Goal: Task Accomplishment & Management: Manage account settings

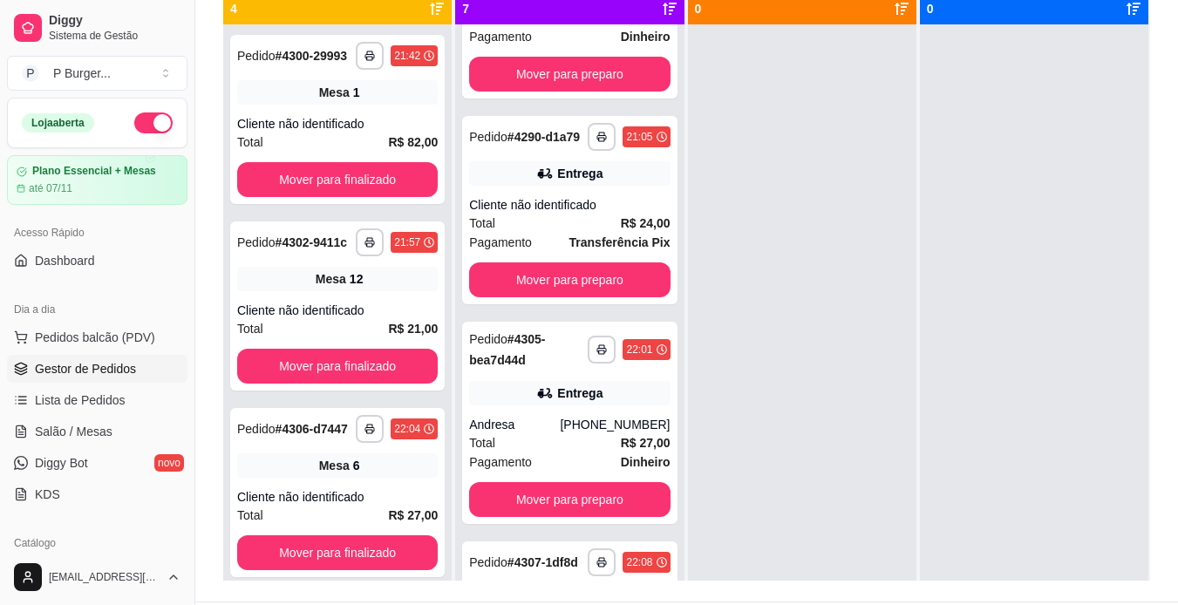
scroll to position [263, 0]
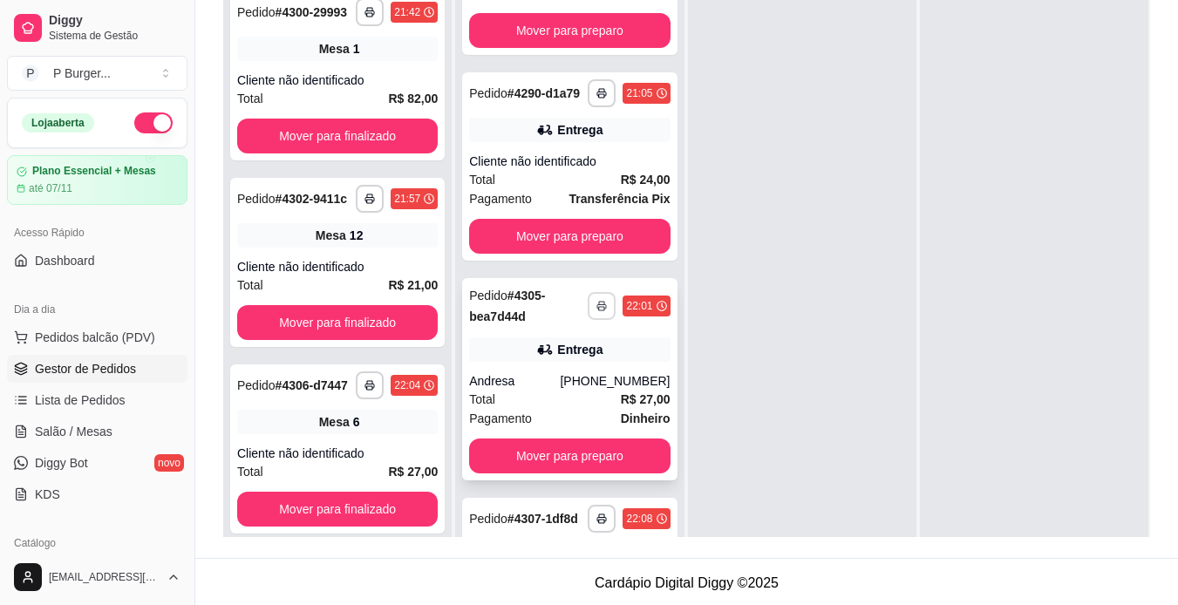
click at [589, 320] on button "button" at bounding box center [602, 306] width 28 height 28
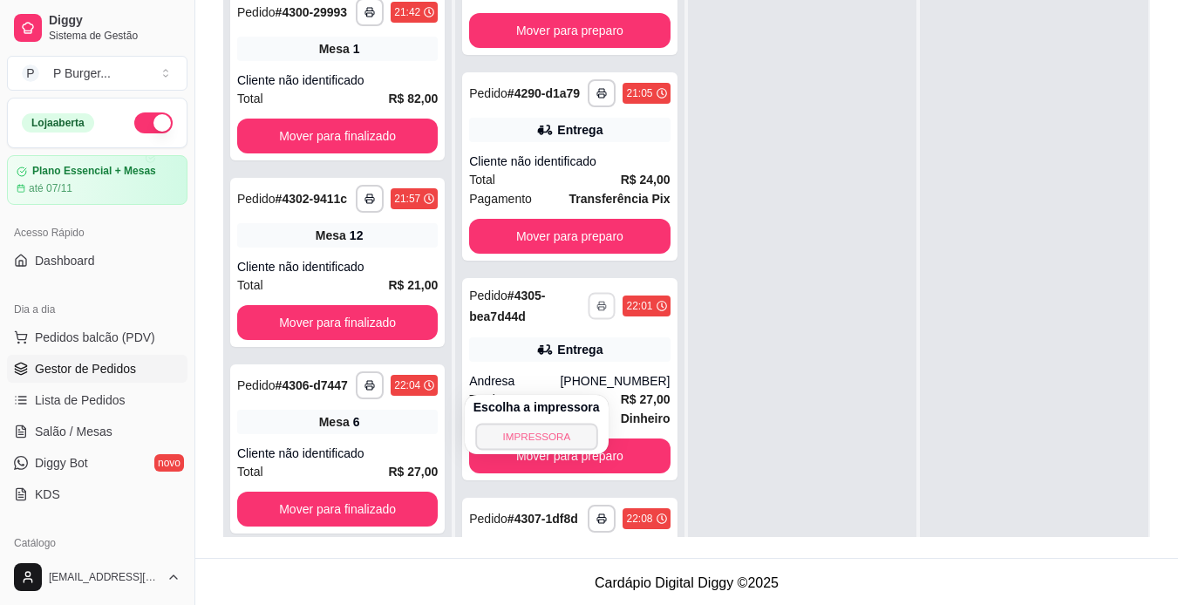
click at [509, 436] on button "IMPRESSORA" at bounding box center [536, 436] width 122 height 27
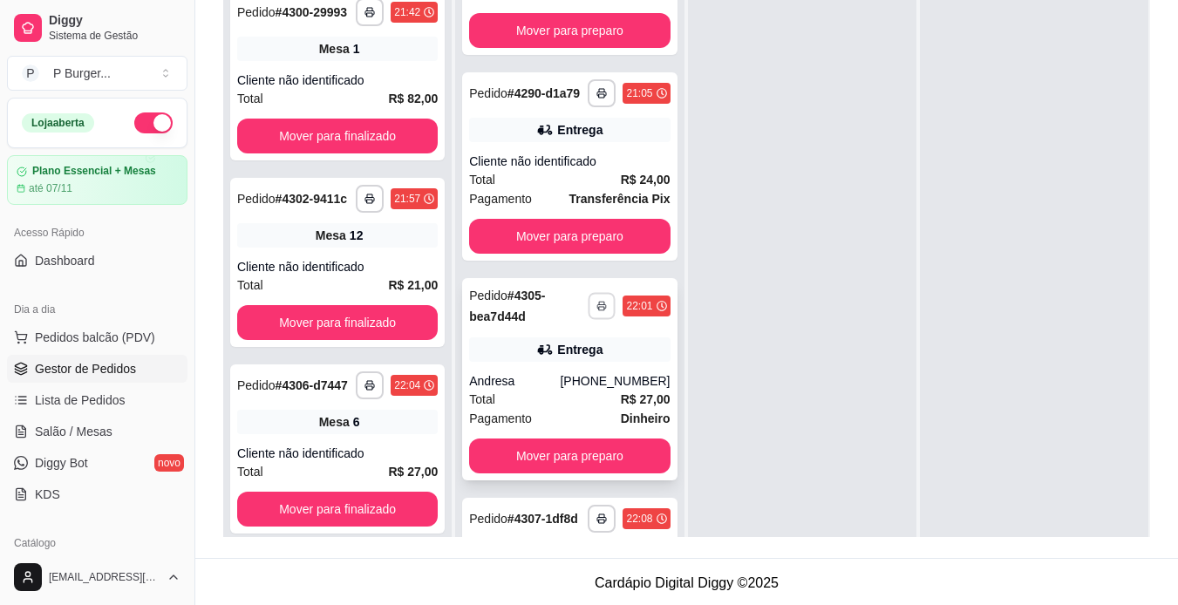
click at [590, 319] on button "button" at bounding box center [602, 305] width 27 height 27
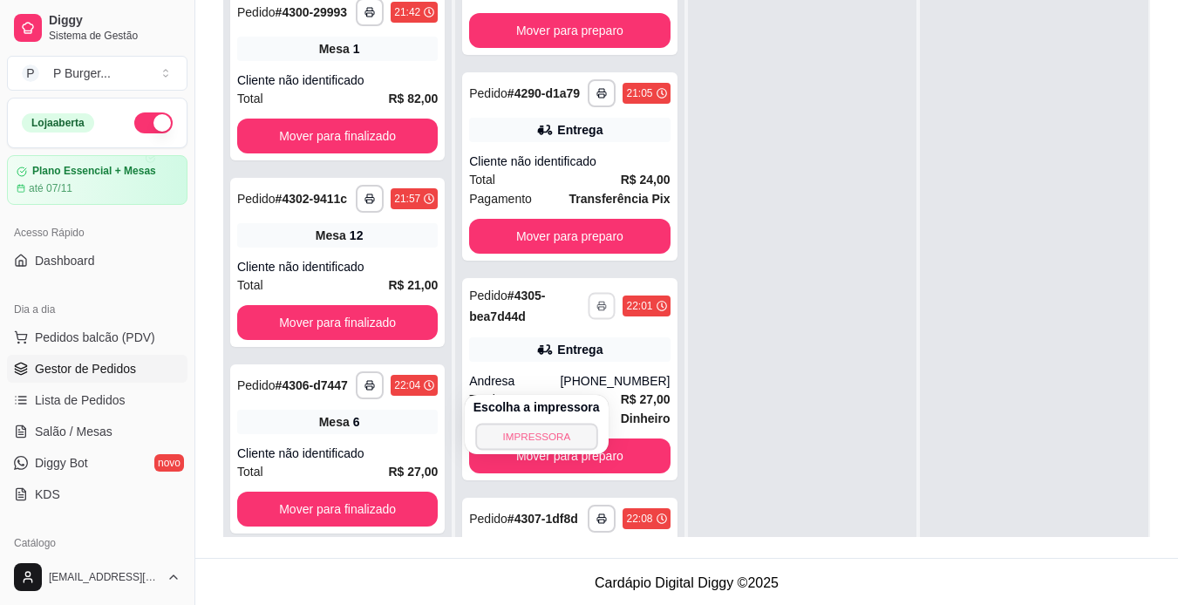
click at [526, 436] on button "IMPRESSORA" at bounding box center [536, 436] width 122 height 27
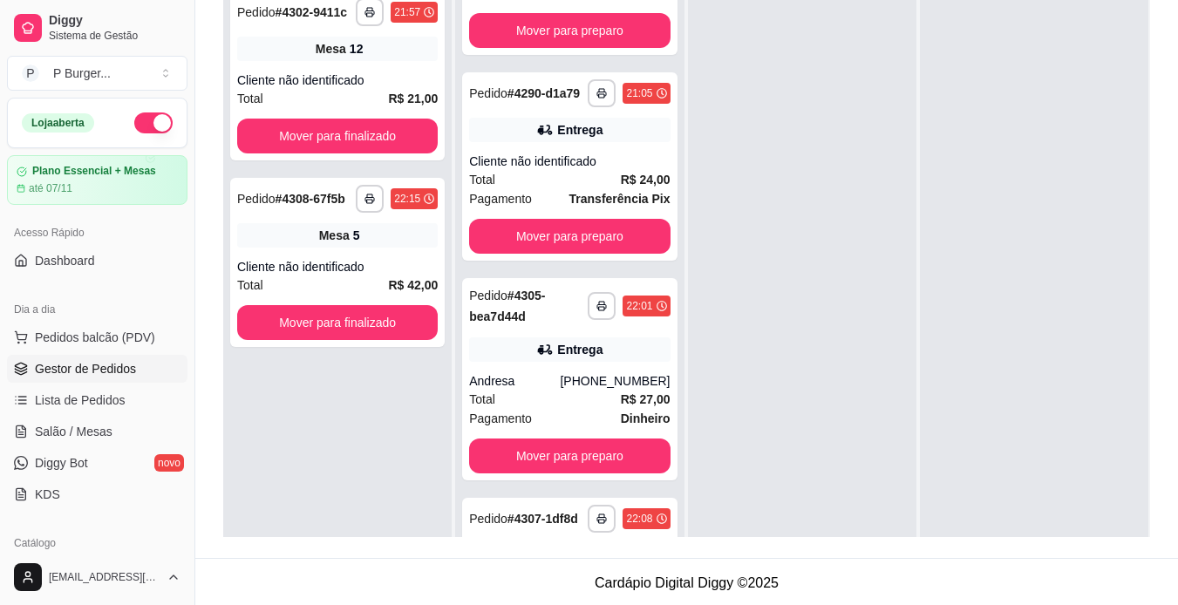
click at [134, 122] on button "button" at bounding box center [153, 122] width 38 height 21
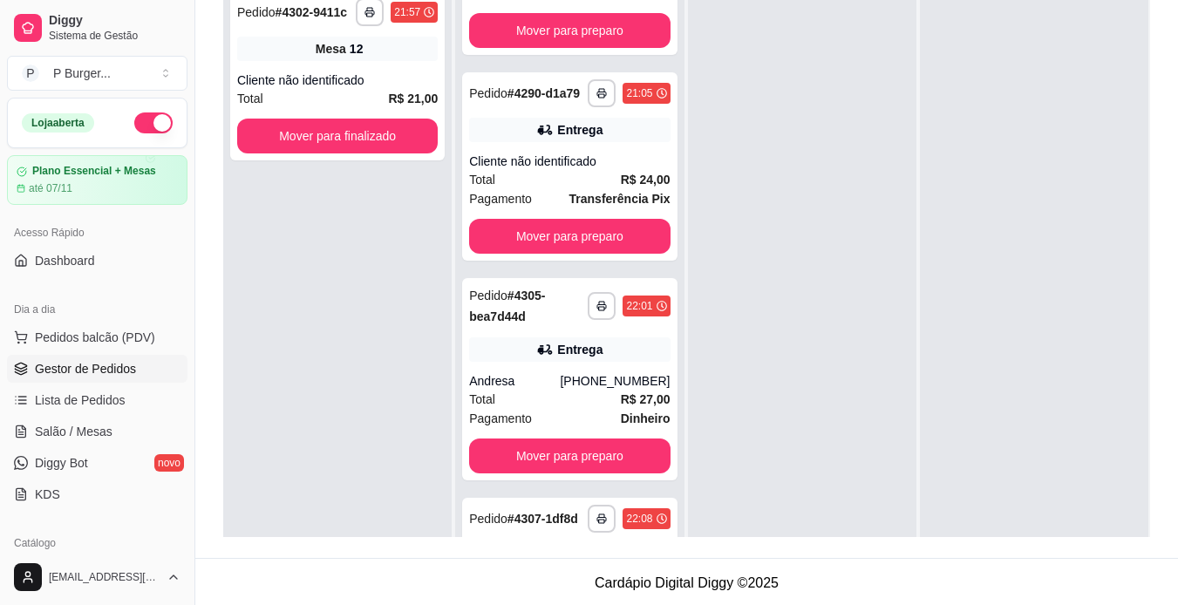
drag, startPoint x: 687, startPoint y: 310, endPoint x: 720, endPoint y: 177, distance: 137.5
click at [720, 177] on div at bounding box center [802, 283] width 228 height 605
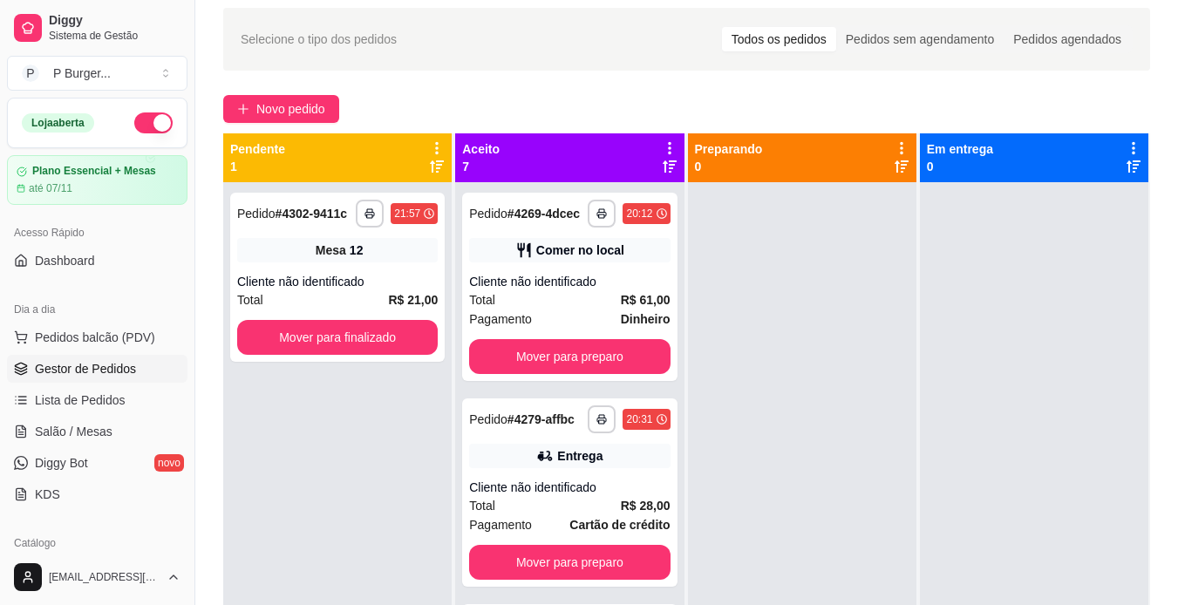
scroll to position [25, 0]
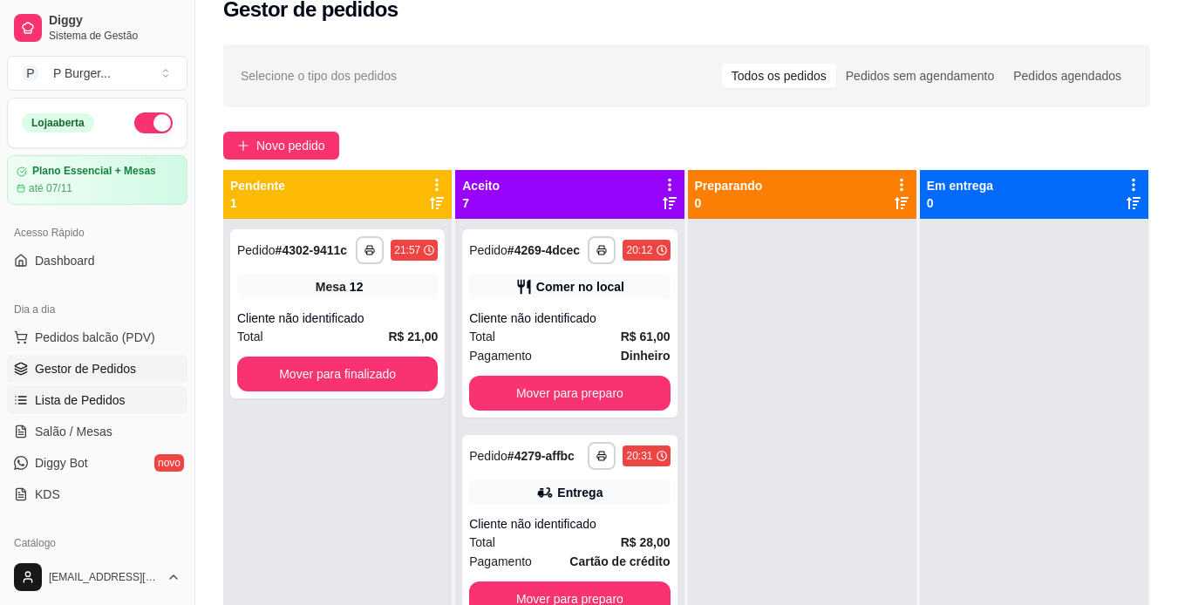
click at [80, 403] on span "Lista de Pedidos" at bounding box center [80, 400] width 91 height 17
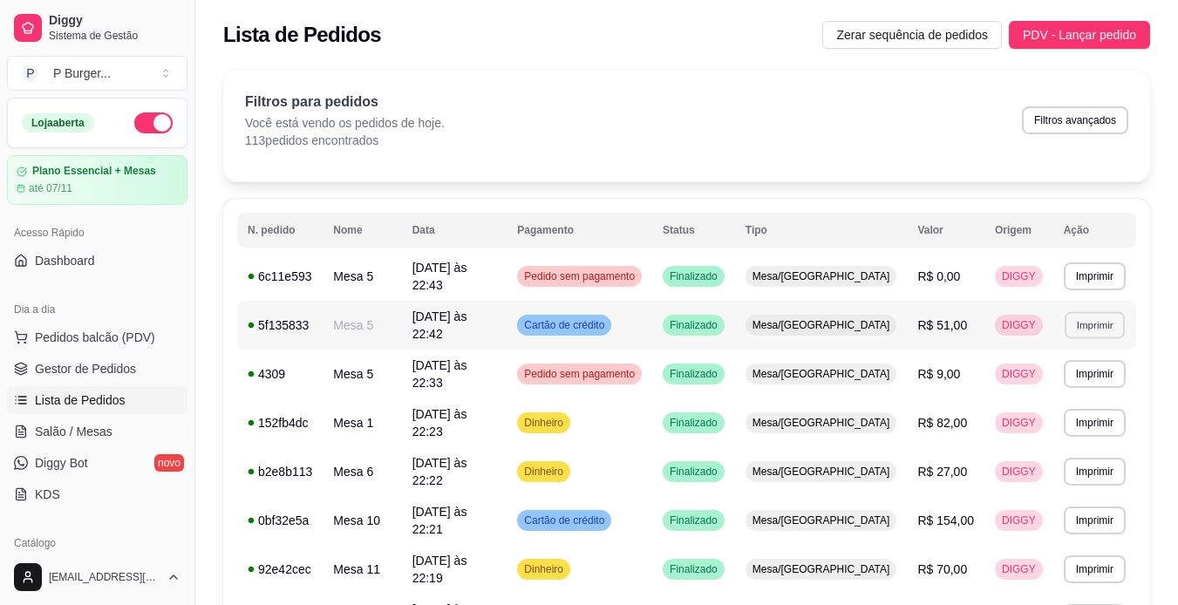
click at [1077, 319] on button "Imprimir" at bounding box center [1095, 324] width 60 height 27
click at [1040, 370] on button "IMPRESSORA" at bounding box center [1058, 375] width 122 height 27
click at [134, 125] on button "button" at bounding box center [153, 122] width 38 height 21
click at [118, 378] on link "Gestor de Pedidos" at bounding box center [97, 369] width 181 height 28
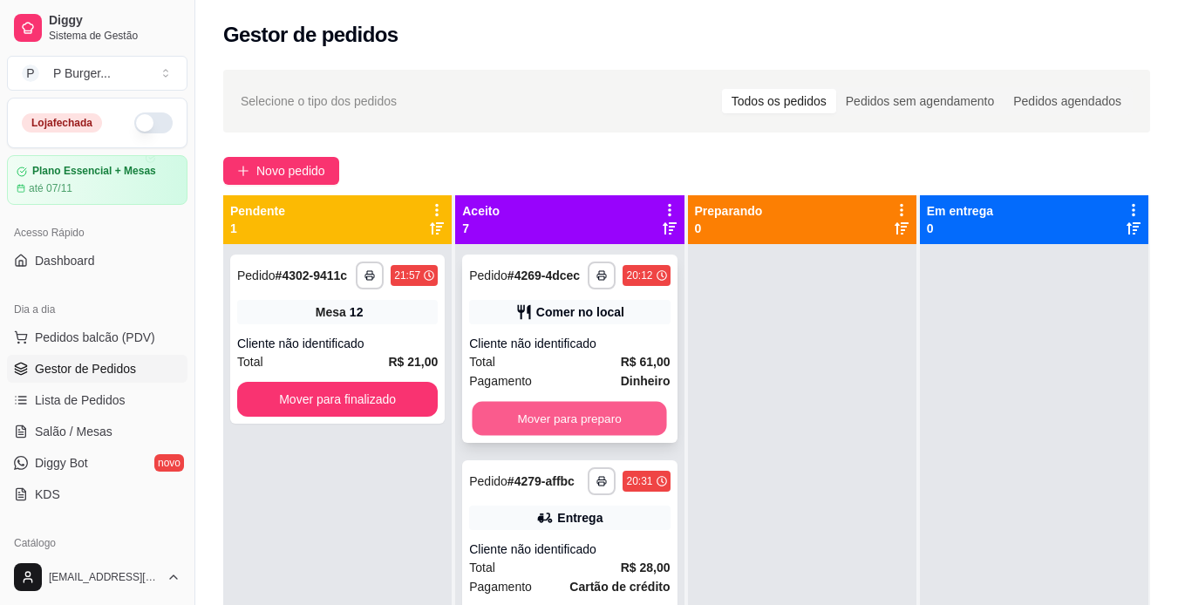
click at [589, 428] on button "Mover para preparo" at bounding box center [570, 419] width 194 height 34
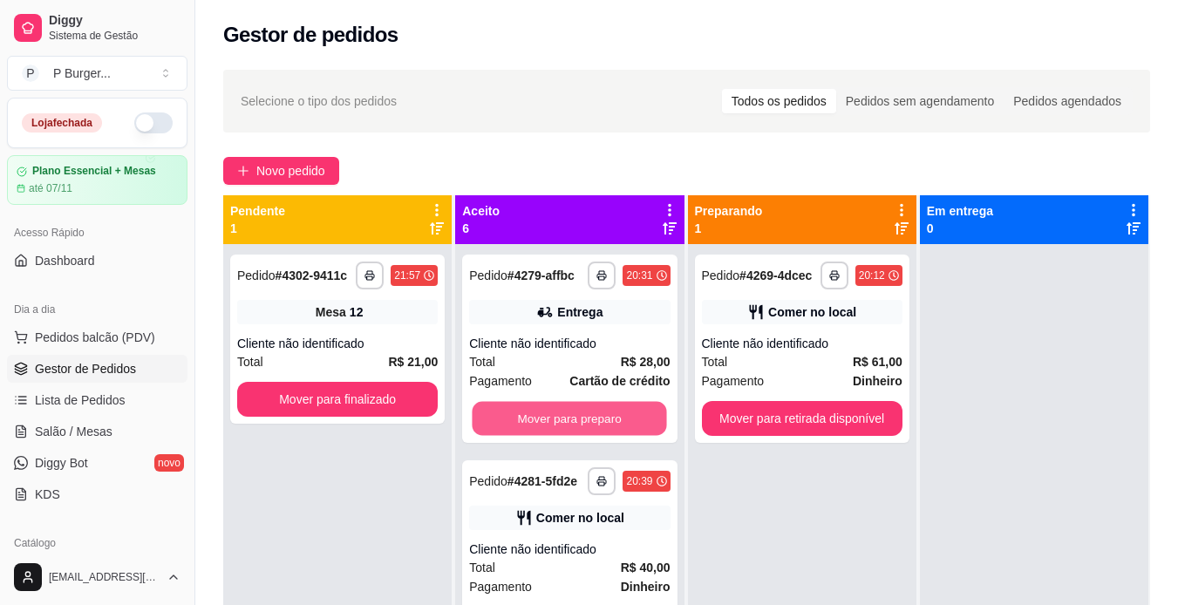
click at [589, 428] on button "Mover para preparo" at bounding box center [570, 419] width 194 height 34
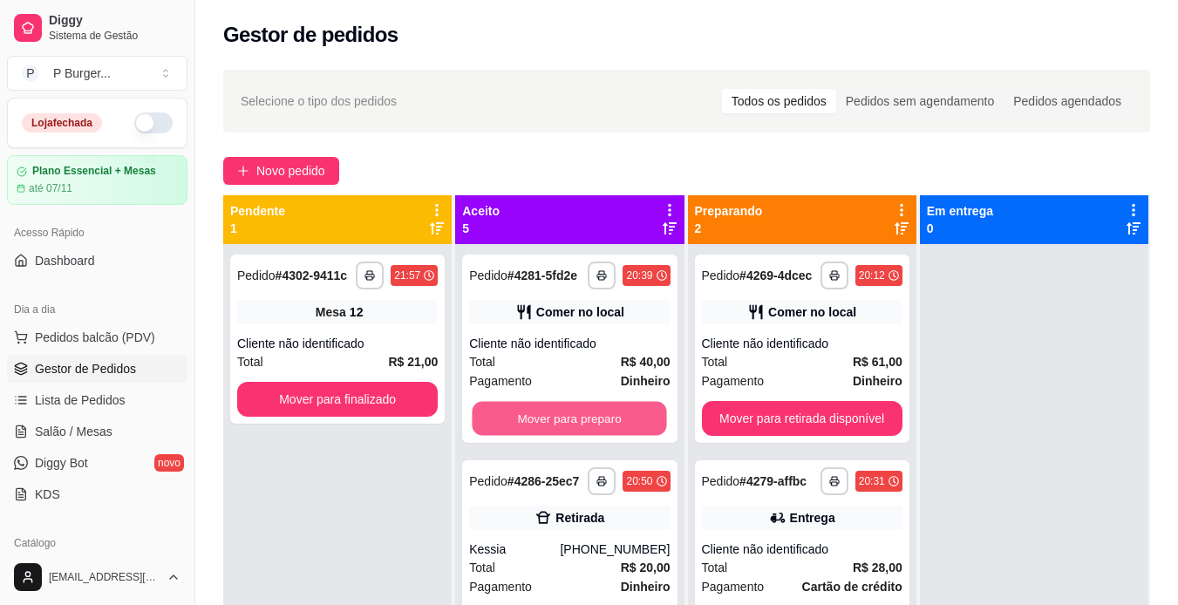
click at [589, 428] on button "Mover para preparo" at bounding box center [570, 419] width 194 height 34
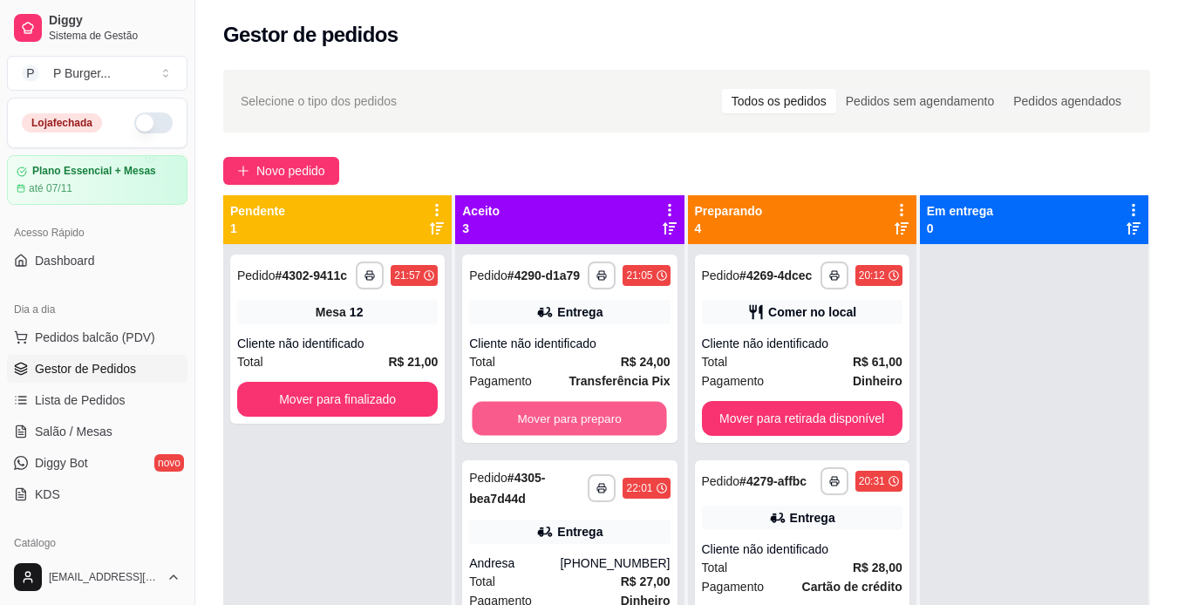
click at [589, 428] on button "Mover para preparo" at bounding box center [570, 419] width 194 height 34
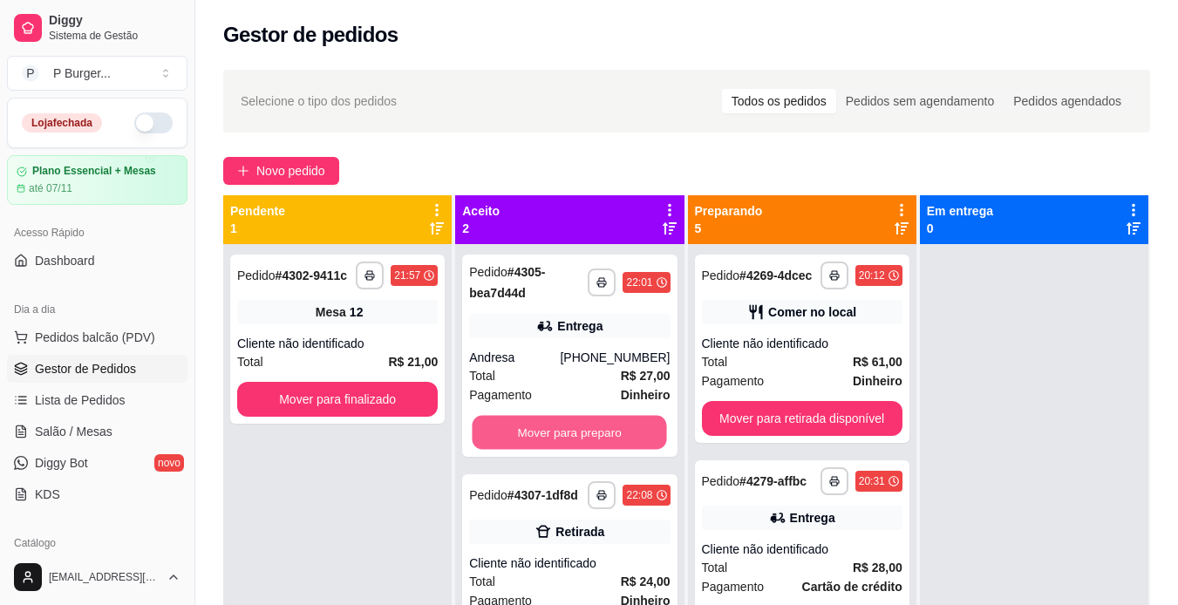
click at [589, 428] on button "Mover para preparo" at bounding box center [570, 433] width 194 height 34
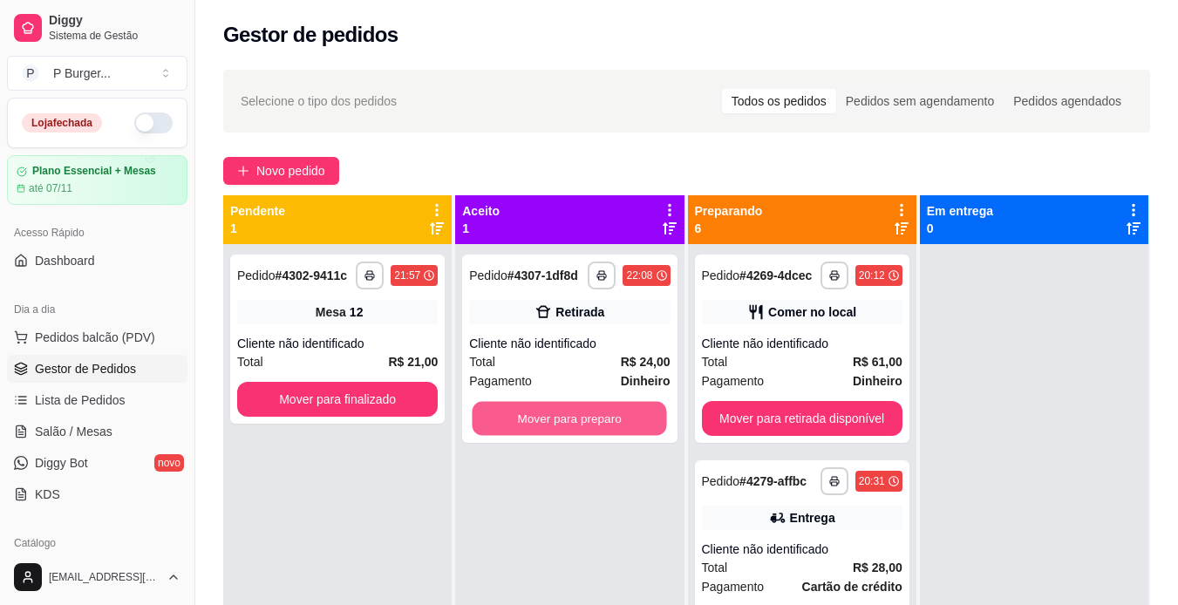
click at [589, 428] on button "Mover para preparo" at bounding box center [570, 419] width 194 height 34
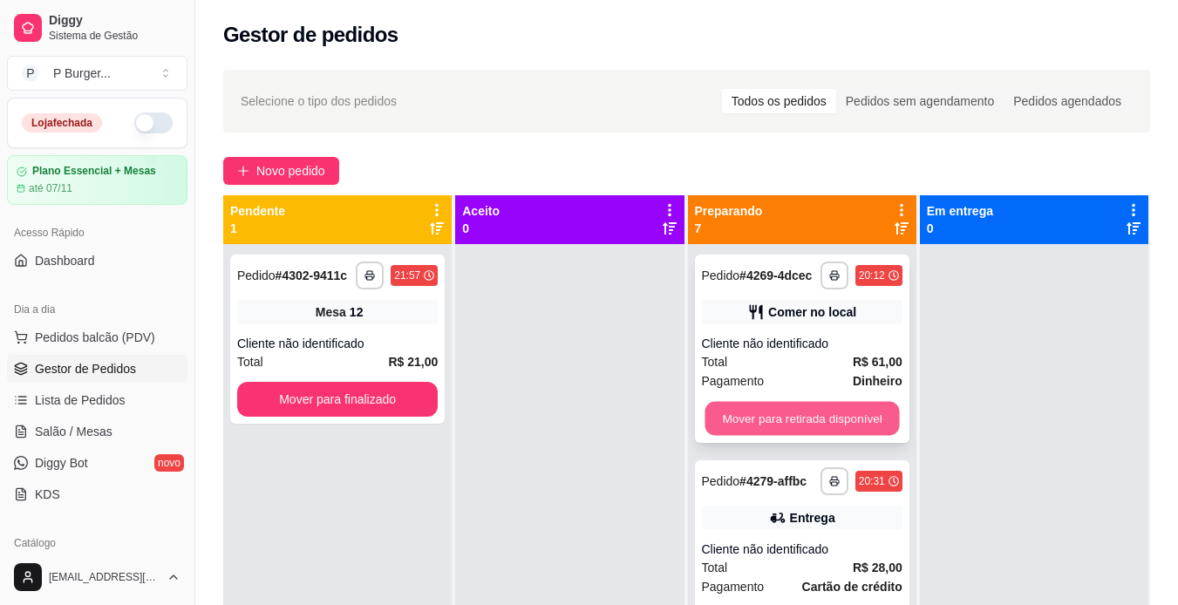
click at [725, 431] on button "Mover para retirada disponível" at bounding box center [802, 419] width 194 height 34
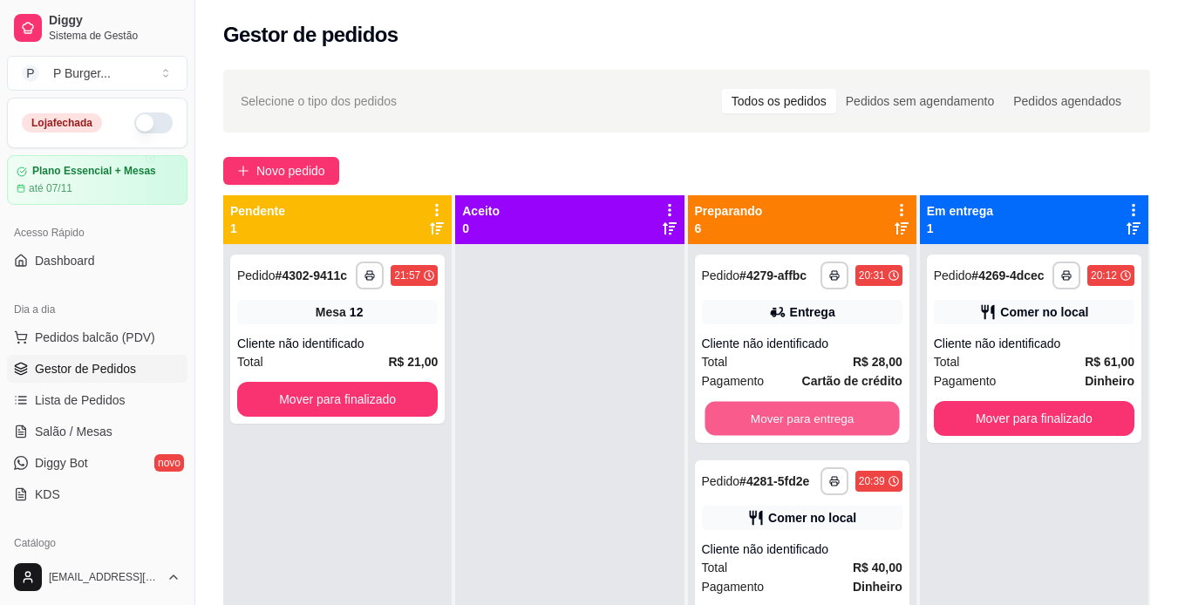
click at [725, 431] on button "Mover para entrega" at bounding box center [802, 419] width 194 height 34
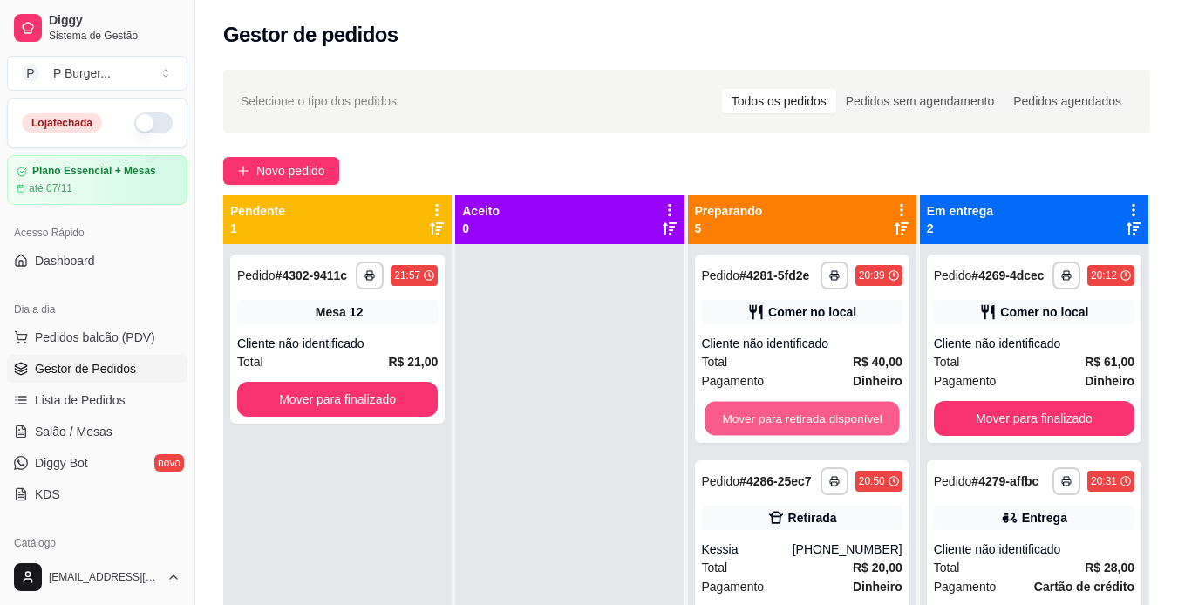
click at [725, 431] on button "Mover para retirada disponível" at bounding box center [802, 419] width 194 height 34
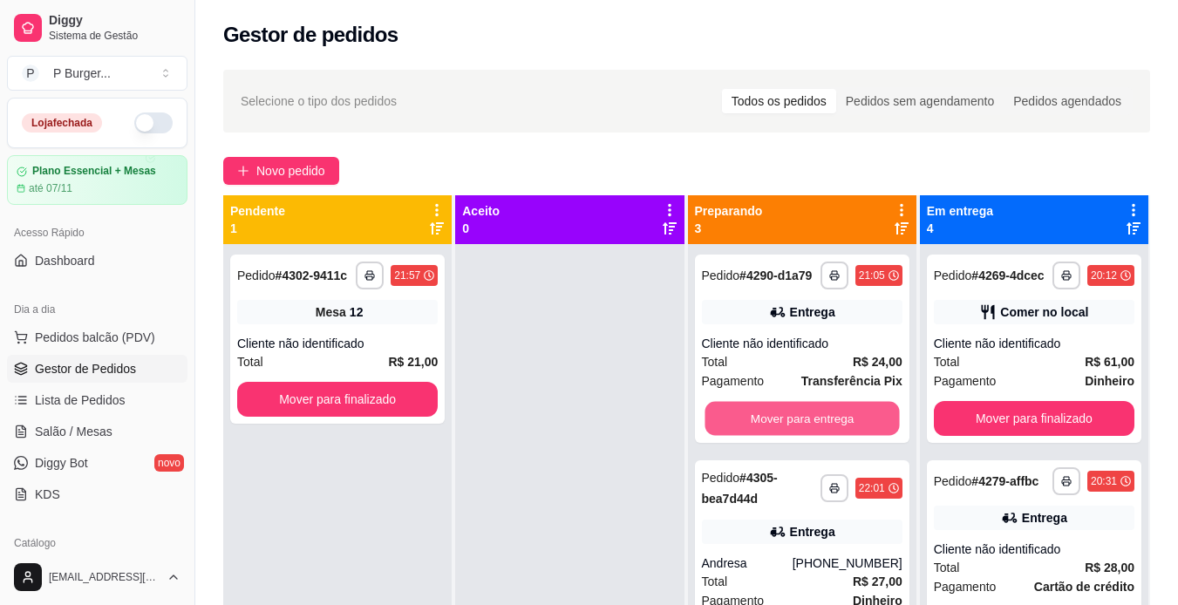
click at [725, 431] on button "Mover para entrega" at bounding box center [802, 419] width 194 height 34
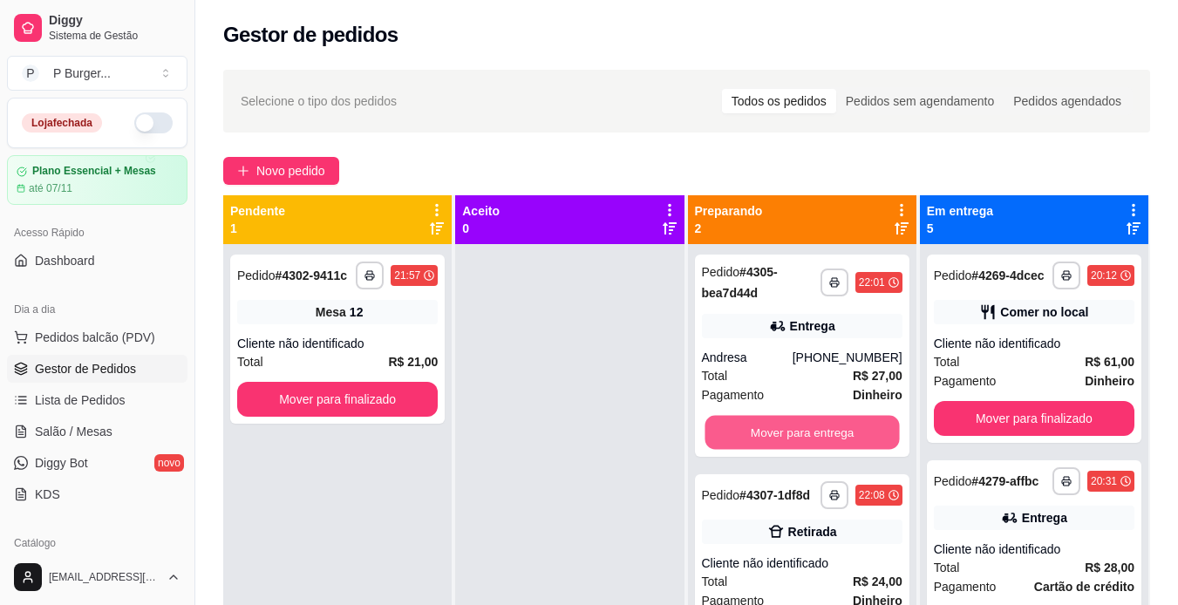
click at [725, 431] on button "Mover para entrega" at bounding box center [802, 433] width 194 height 34
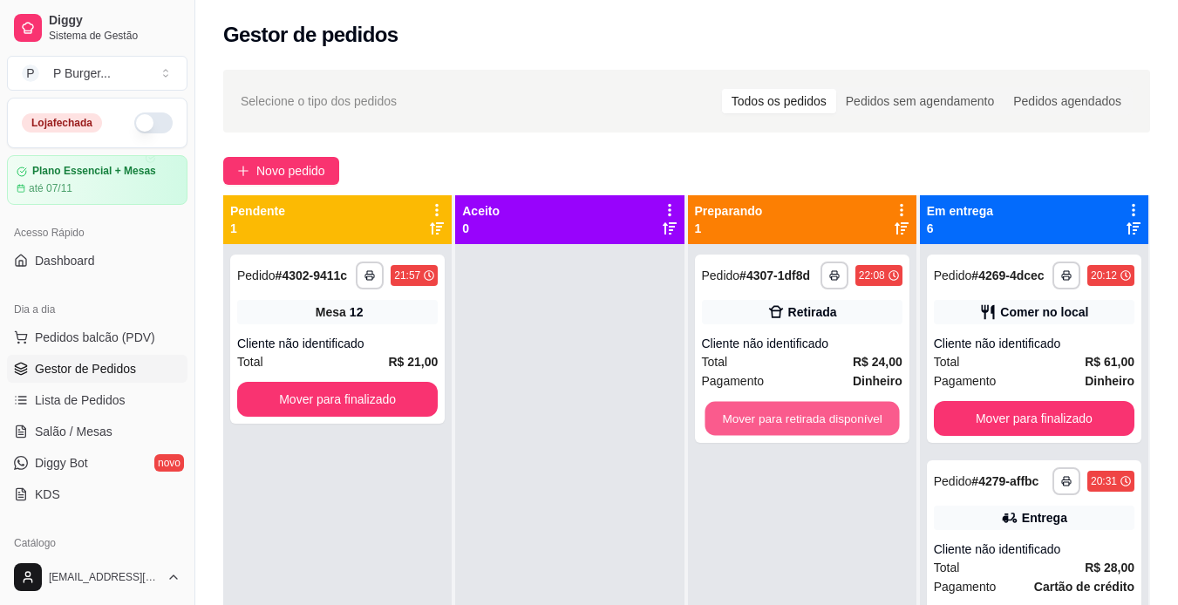
click at [725, 431] on button "Mover para retirada disponível" at bounding box center [802, 419] width 194 height 34
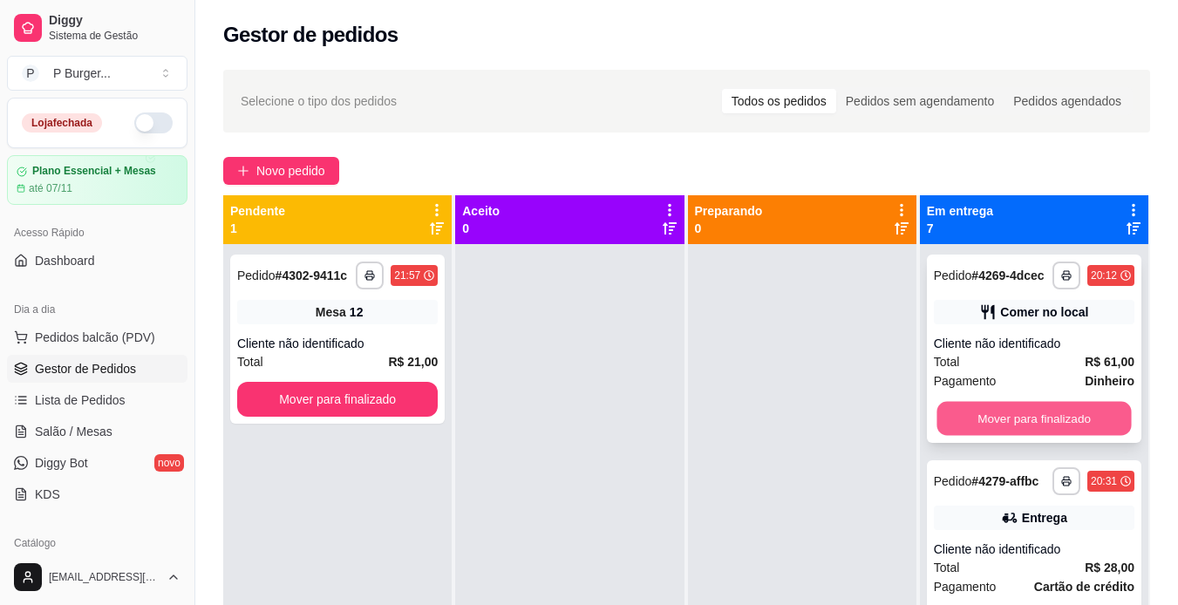
click at [975, 422] on button "Mover para finalizado" at bounding box center [1034, 419] width 194 height 34
click at [975, 422] on button "Mover para finalizado" at bounding box center [1034, 418] width 201 height 35
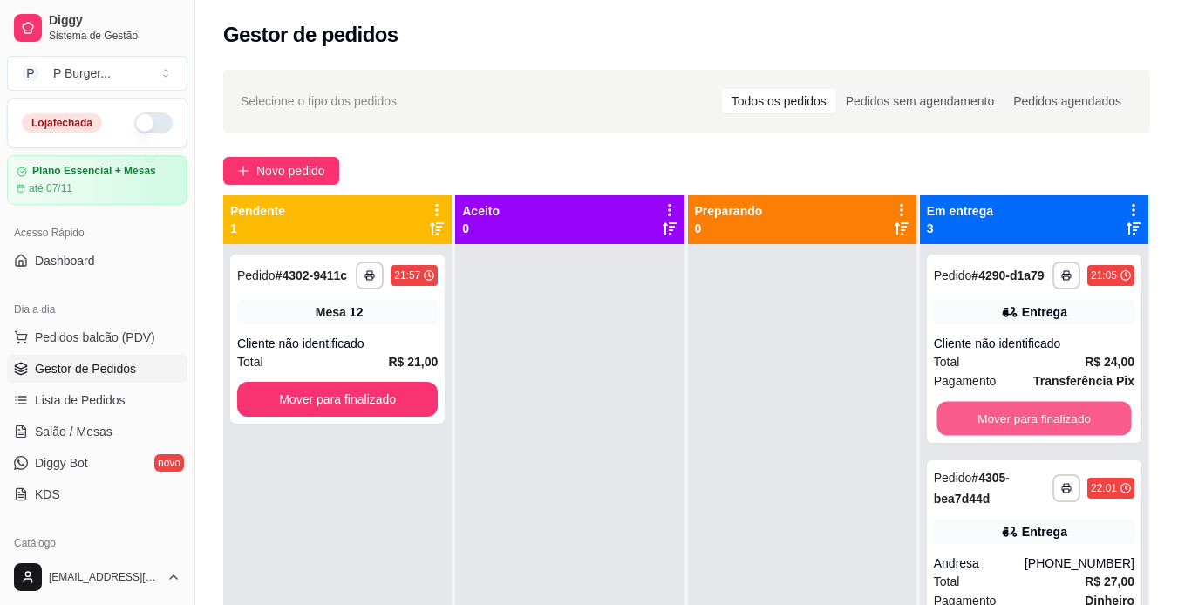
click at [975, 422] on button "Mover para finalizado" at bounding box center [1034, 419] width 194 height 34
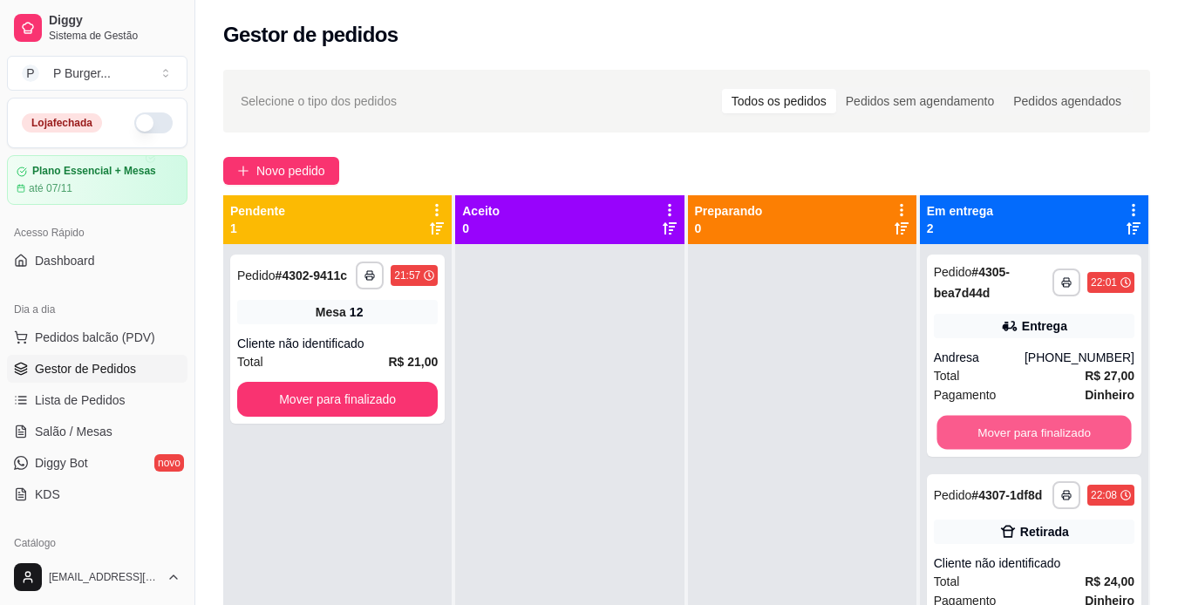
click at [975, 422] on button "Mover para finalizado" at bounding box center [1034, 433] width 194 height 34
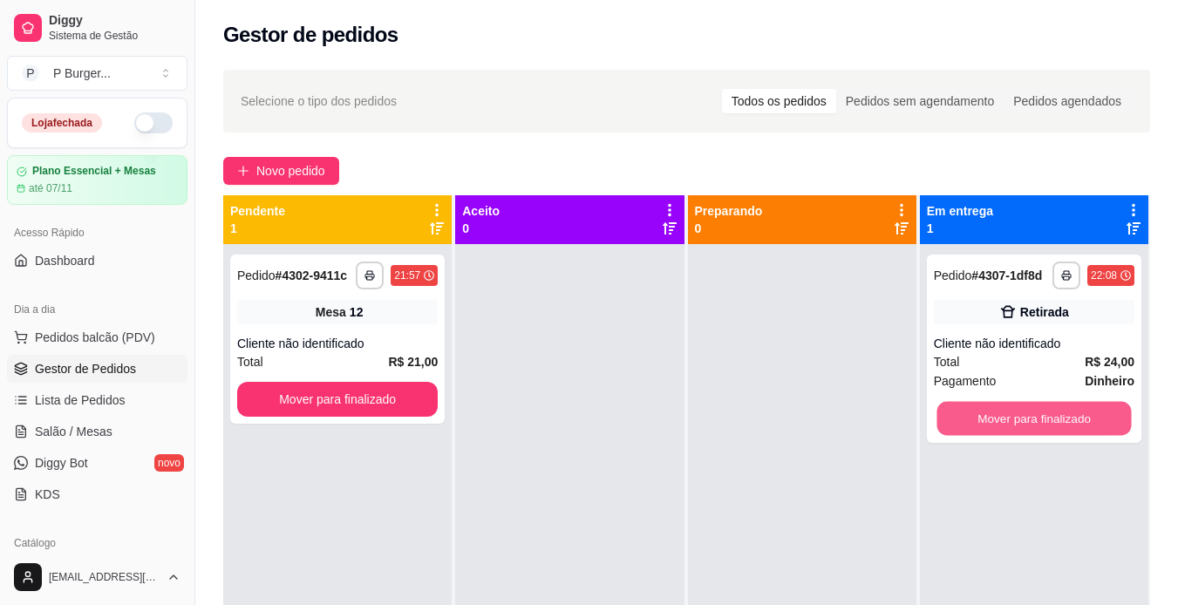
click at [975, 422] on button "Mover para finalizado" at bounding box center [1034, 419] width 194 height 34
